Goal: Check status: Check status

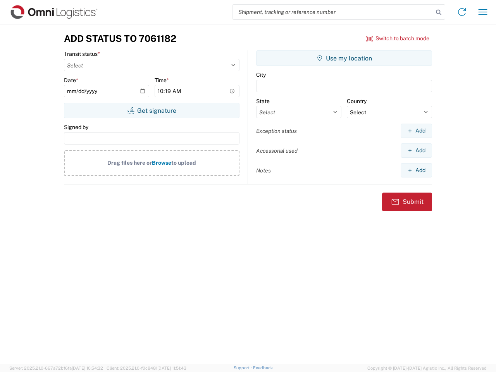
click at [333, 12] on input "search" at bounding box center [332, 12] width 201 height 15
click at [438, 12] on icon at bounding box center [438, 12] width 11 height 11
click at [462, 12] on icon at bounding box center [461, 12] width 12 height 12
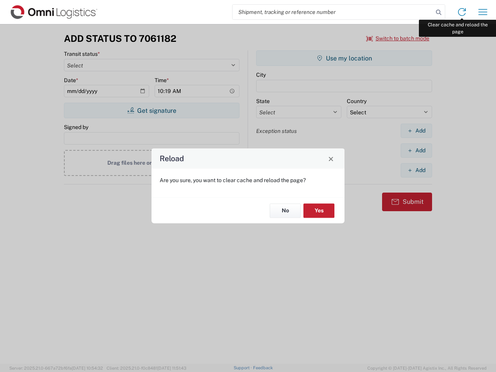
click at [483, 12] on div "Reload Are you sure, you want to clear cache and reload the page? No Yes" at bounding box center [248, 186] width 496 height 372
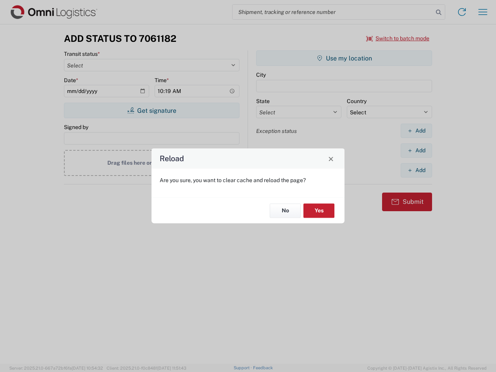
click at [398, 38] on div "Reload Are you sure, you want to clear cache and reload the page? No Yes" at bounding box center [248, 186] width 496 height 372
click at [151, 110] on div "Reload Are you sure, you want to clear cache and reload the page? No Yes" at bounding box center [248, 186] width 496 height 372
click at [344, 58] on div "Reload Are you sure, you want to clear cache and reload the page? No Yes" at bounding box center [248, 186] width 496 height 372
click at [416, 131] on div "Reload Are you sure, you want to clear cache and reload the page? No Yes" at bounding box center [248, 186] width 496 height 372
click at [416, 150] on div "Reload Are you sure, you want to clear cache and reload the page? No Yes" at bounding box center [248, 186] width 496 height 372
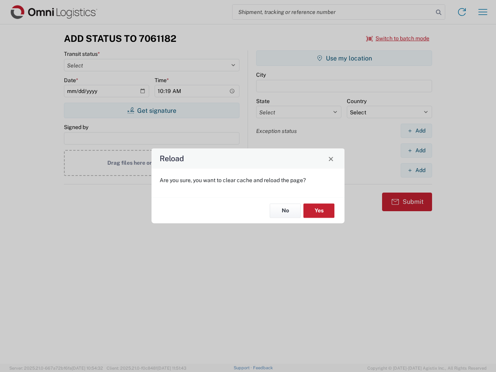
click at [416, 170] on div "Reload Are you sure, you want to clear cache and reload the page? No Yes" at bounding box center [248, 186] width 496 height 372
